Goal: Task Accomplishment & Management: Use online tool/utility

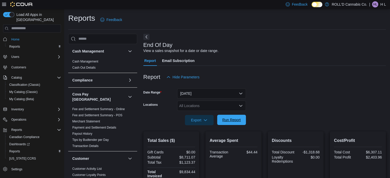
click at [238, 121] on span "Run Report" at bounding box center [231, 119] width 18 height 5
click at [233, 121] on span "Run Report" at bounding box center [231, 119] width 18 height 5
click at [230, 120] on span "Run Report" at bounding box center [231, 119] width 18 height 5
click at [230, 116] on span "Run Report" at bounding box center [231, 120] width 23 height 10
click at [234, 115] on span "Run Report" at bounding box center [231, 120] width 23 height 10
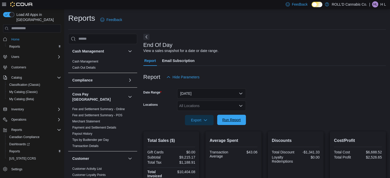
click at [225, 119] on span "Run Report" at bounding box center [231, 119] width 18 height 5
click at [229, 122] on span "Run Report" at bounding box center [231, 119] width 18 height 5
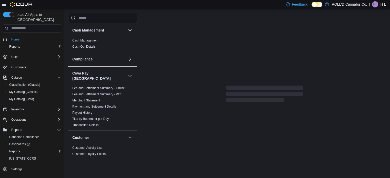
scroll to position [145, 0]
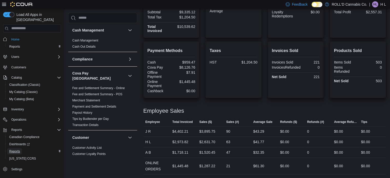
click at [17, 149] on span "Reports" at bounding box center [14, 151] width 11 height 4
click at [15, 149] on span "Reports" at bounding box center [14, 151] width 11 height 4
